Goal: Complete application form

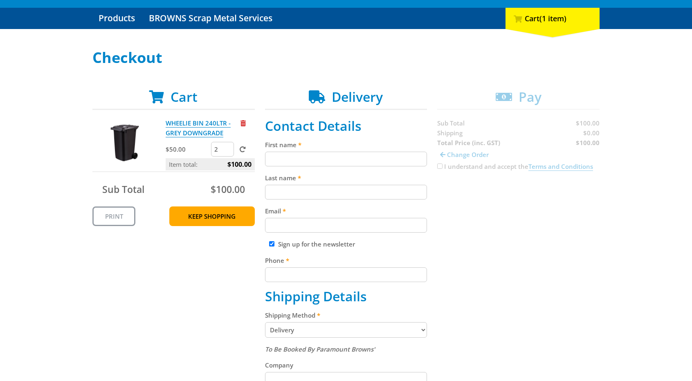
scroll to position [152, 0]
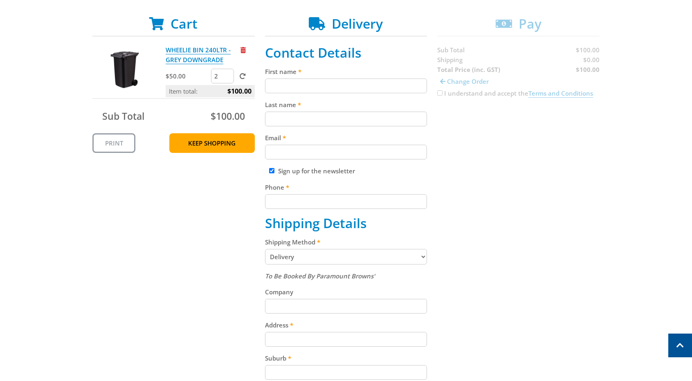
click at [341, 257] on select "Pickup from Gepps Cross Delivery" at bounding box center [346, 257] width 162 height 16
click at [302, 254] on select "Pickup from Gepps Cross Delivery" at bounding box center [346, 257] width 162 height 16
click at [265, 249] on select "Pickup from Gepps Cross Delivery" at bounding box center [346, 257] width 162 height 16
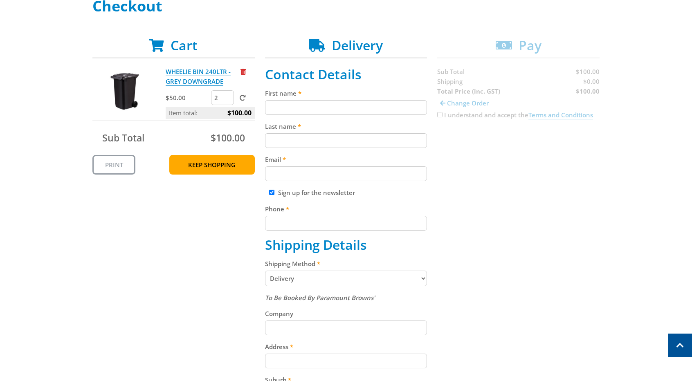
scroll to position [129, 0]
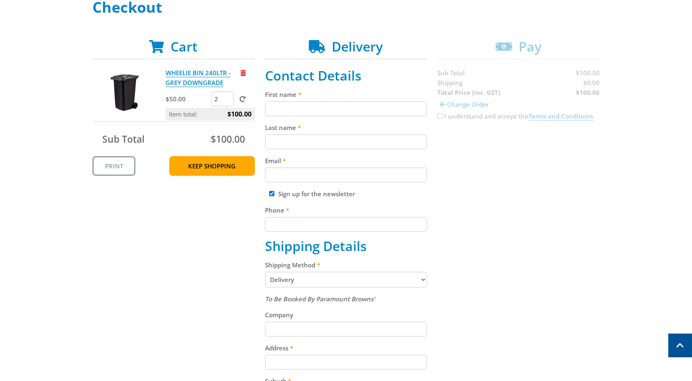
click at [335, 109] on input "First name" at bounding box center [346, 108] width 162 height 15
type input "Serhat"
type input "Dumlu"
type input "[EMAIL_ADDRESS][DOMAIN_NAME]"
type input "0413541217"
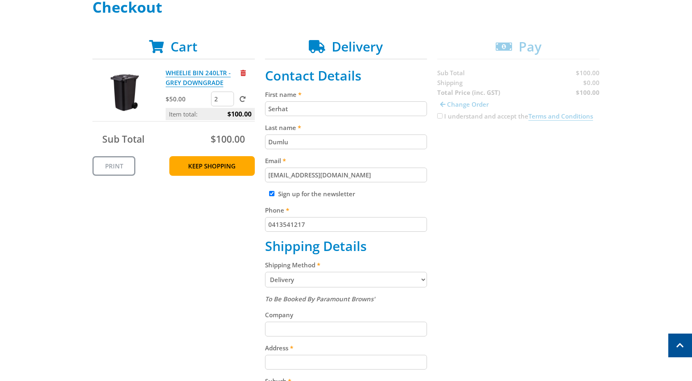
type input "Aress Foods"
type input "[STREET_ADDRESS]"
type input "Essendon North"
type input "3041"
select select "VIC"
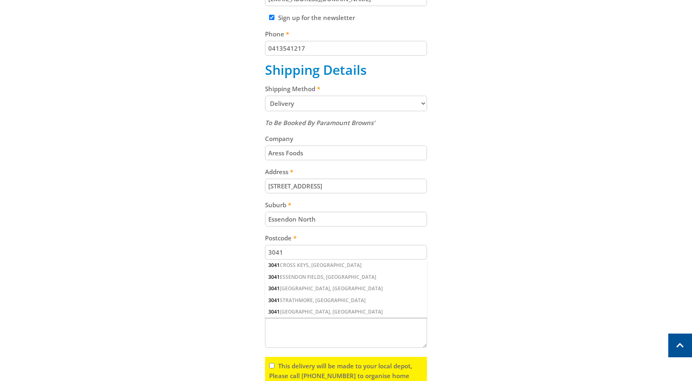
scroll to position [338, 0]
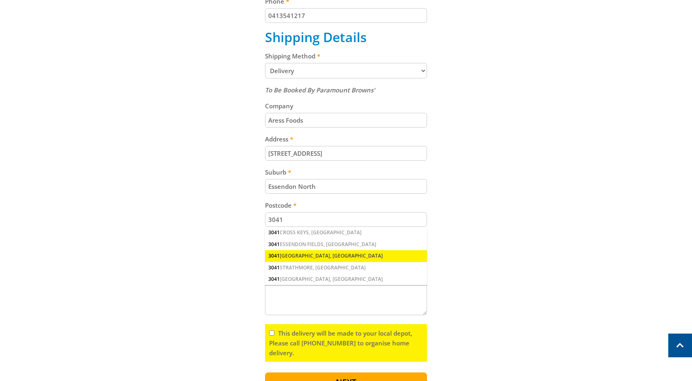
click at [313, 259] on div "[STREET_ADDRESS]" at bounding box center [346, 255] width 162 height 11
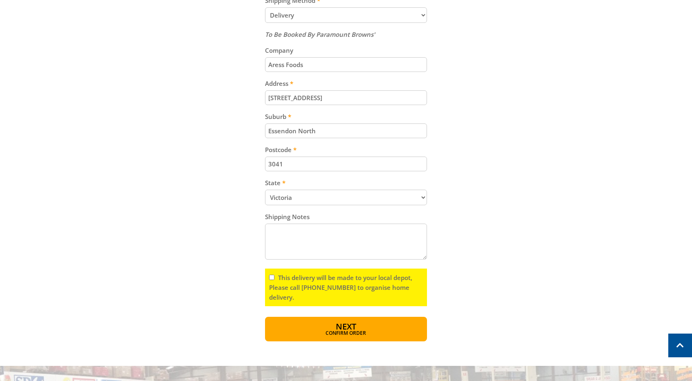
scroll to position [411, 0]
